Goal: Task Accomplishment & Management: Use online tool/utility

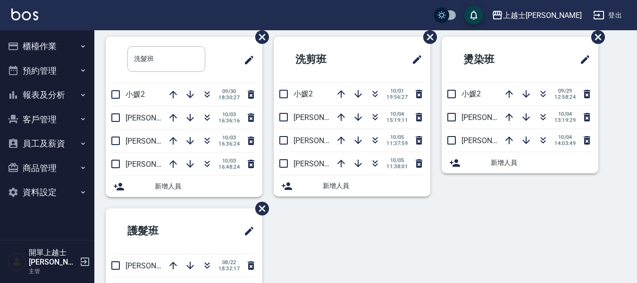
scroll to position [47, 0]
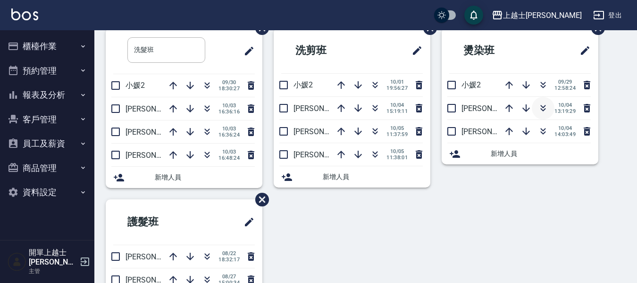
click at [548, 110] on icon "button" at bounding box center [542, 107] width 11 height 11
click at [45, 41] on button "櫃檯作業" at bounding box center [47, 46] width 87 height 25
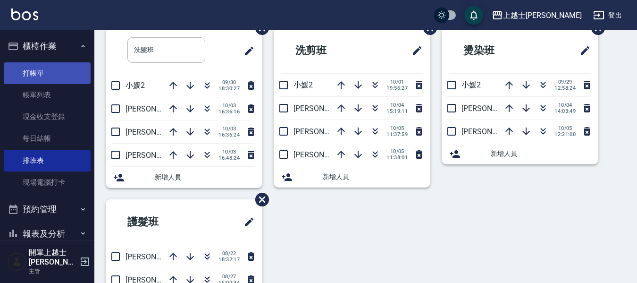
click at [61, 73] on link "打帳單" at bounding box center [47, 73] width 87 height 22
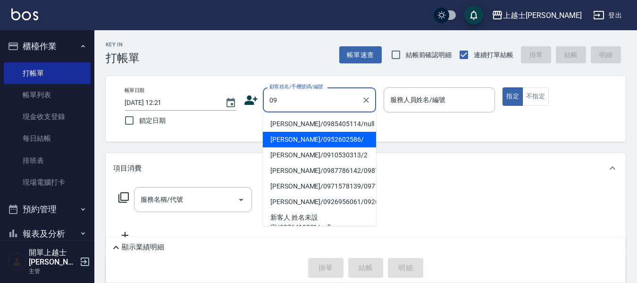
type input "哲哲/0952602586/"
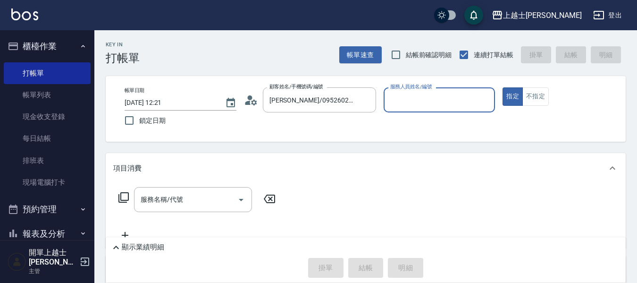
type input "哲哲-12"
click at [502, 87] on button "指定" at bounding box center [512, 96] width 20 height 18
type button "true"
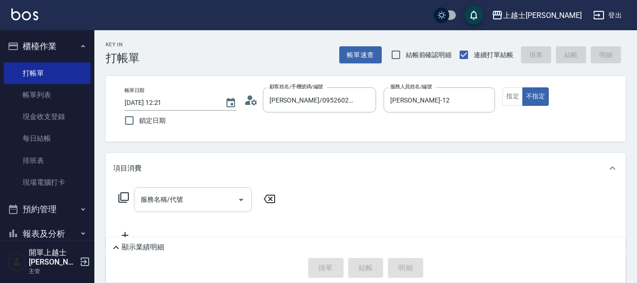
click at [210, 208] on div "服務名稱/代號" at bounding box center [193, 199] width 118 height 25
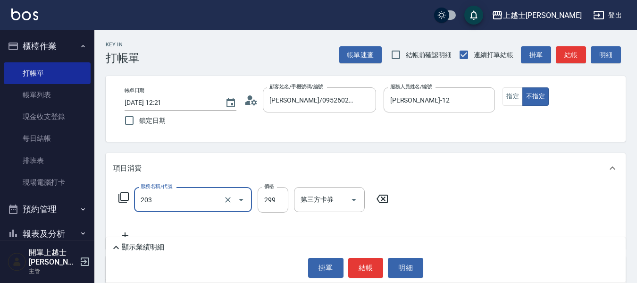
type input "B級洗+剪(203)"
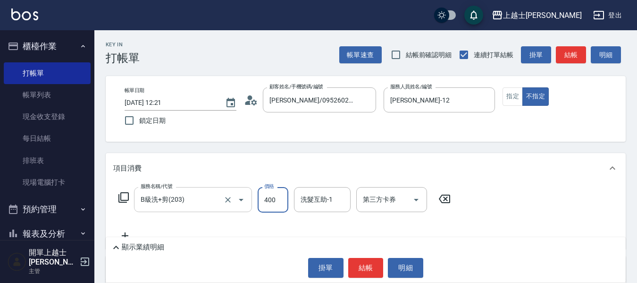
type input "400"
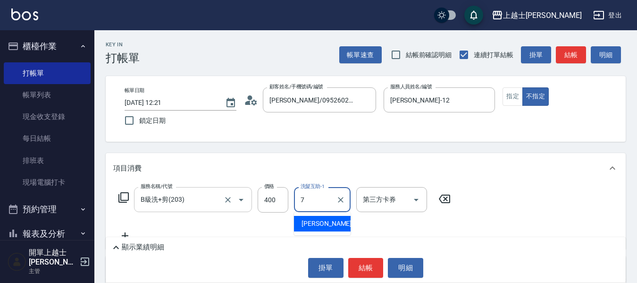
type input "蕾蕾-7"
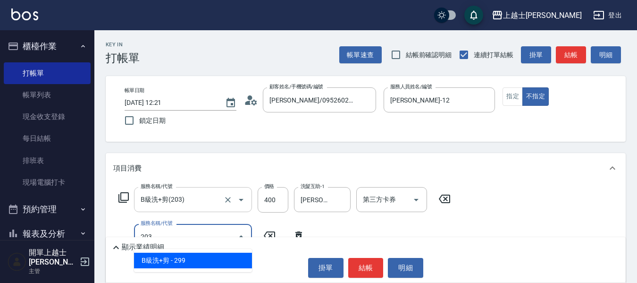
type input "B級洗+剪(203)"
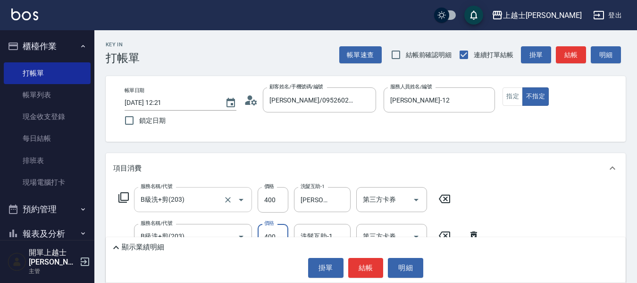
type input "400"
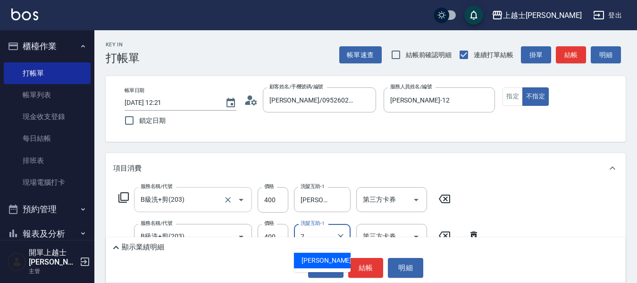
type input "蕾蕾-7"
